Goal: Subscribe to service/newsletter

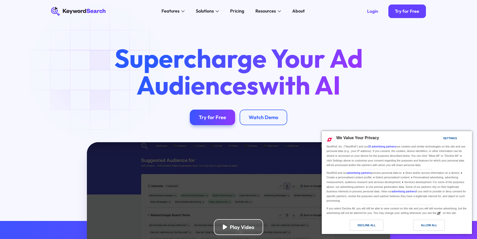
click at [373, 225] on div "Decline All" at bounding box center [367, 225] width 18 height 6
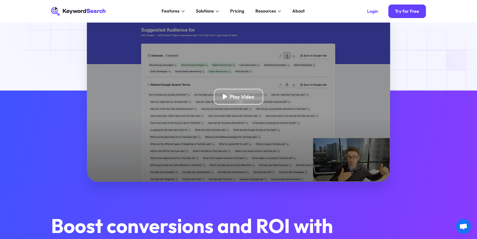
scroll to position [125, 0]
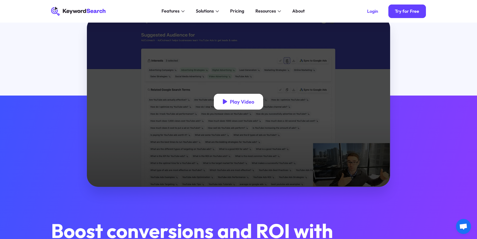
click at [242, 104] on div "Play Video" at bounding box center [242, 102] width 24 height 6
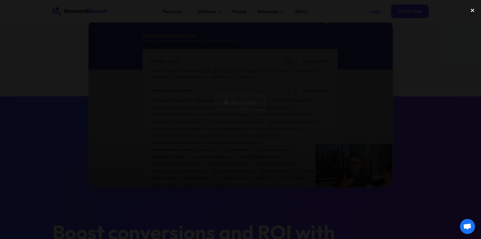
click at [471, 10] on div "close lightbox" at bounding box center [472, 10] width 17 height 11
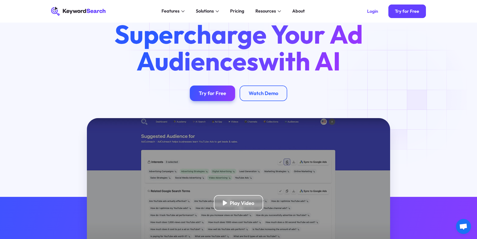
scroll to position [0, 0]
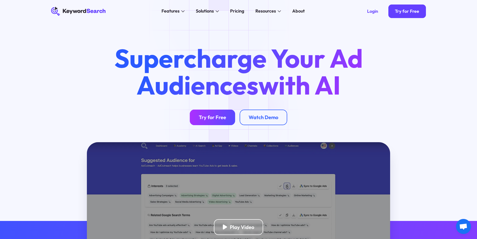
click at [204, 118] on div "Try for Free" at bounding box center [212, 117] width 27 height 6
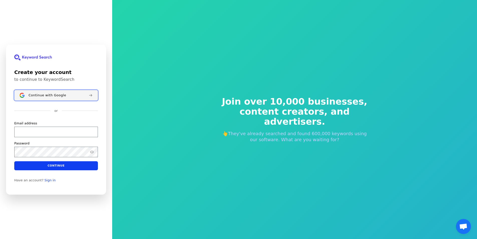
click at [56, 93] on span "Continue with Google" at bounding box center [48, 95] width 38 height 4
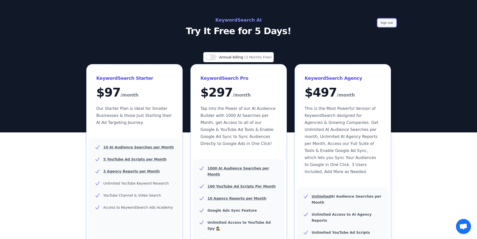
click at [389, 20] on button "Sign out" at bounding box center [387, 23] width 18 height 8
